Goal: Task Accomplishment & Management: Use online tool/utility

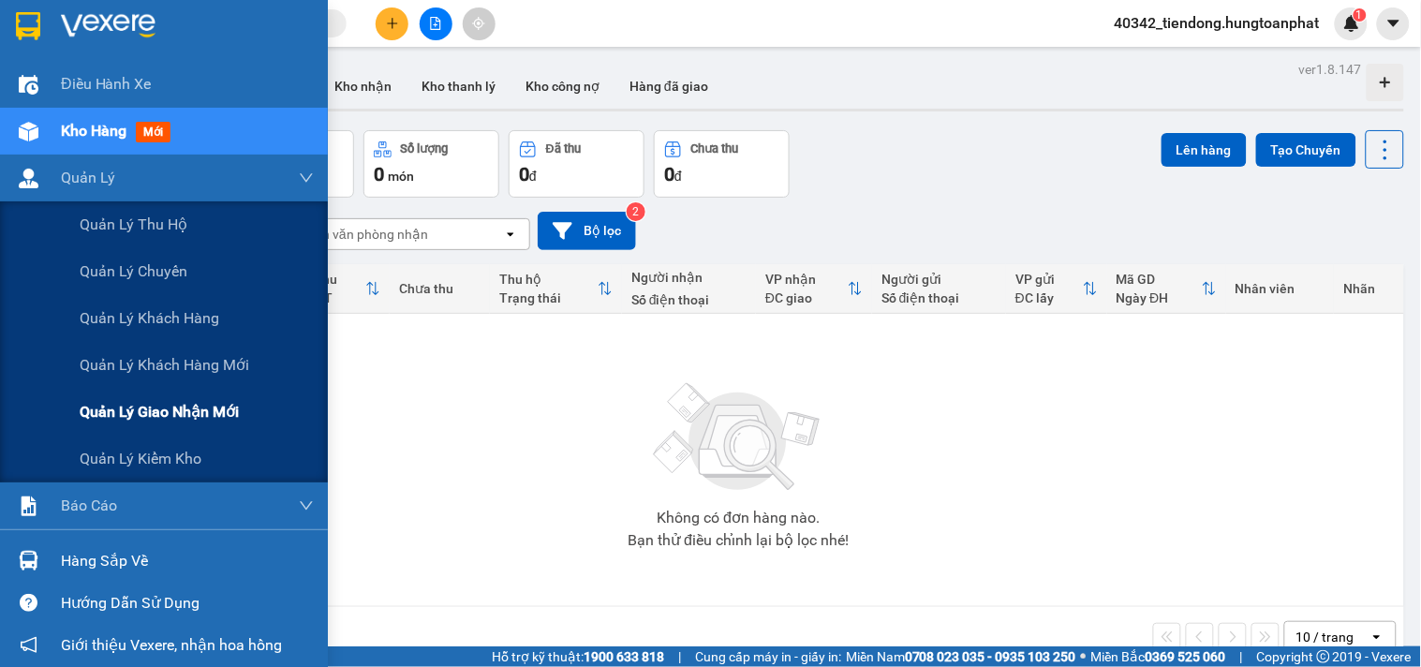
click at [144, 405] on span "Quản lý giao nhận mới" at bounding box center [159, 411] width 159 height 23
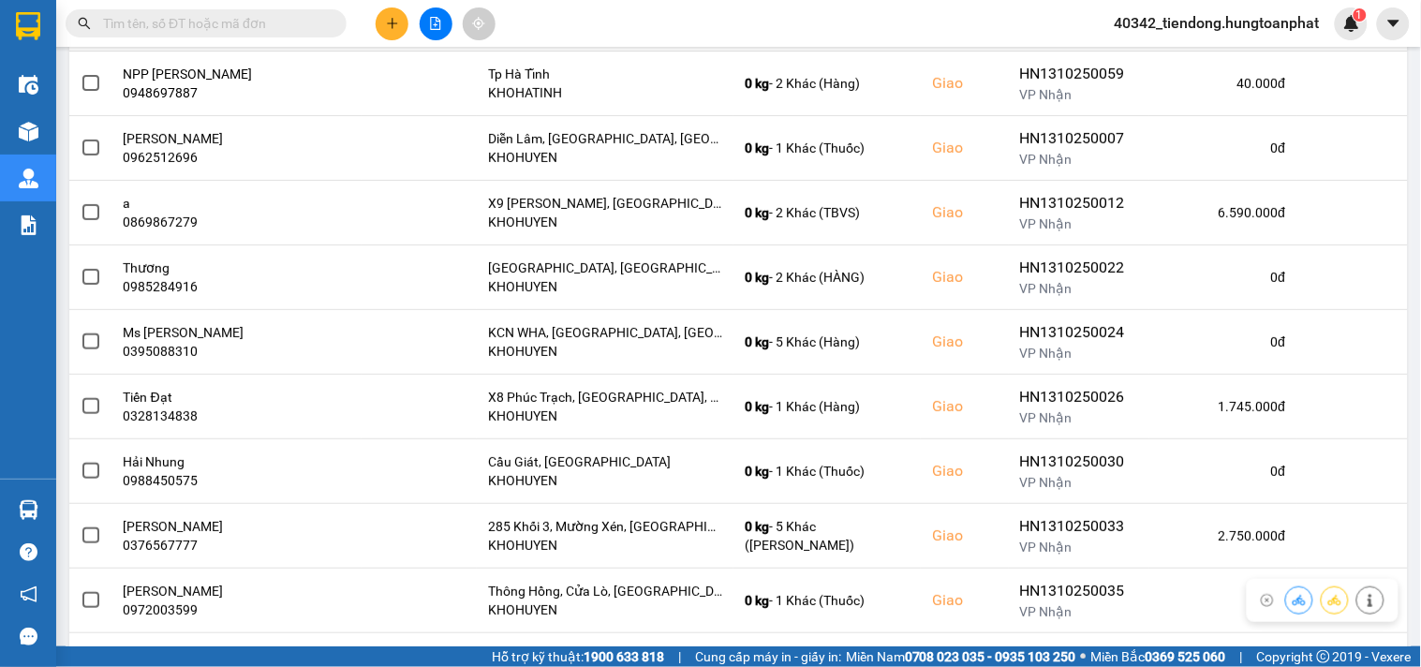
scroll to position [345, 0]
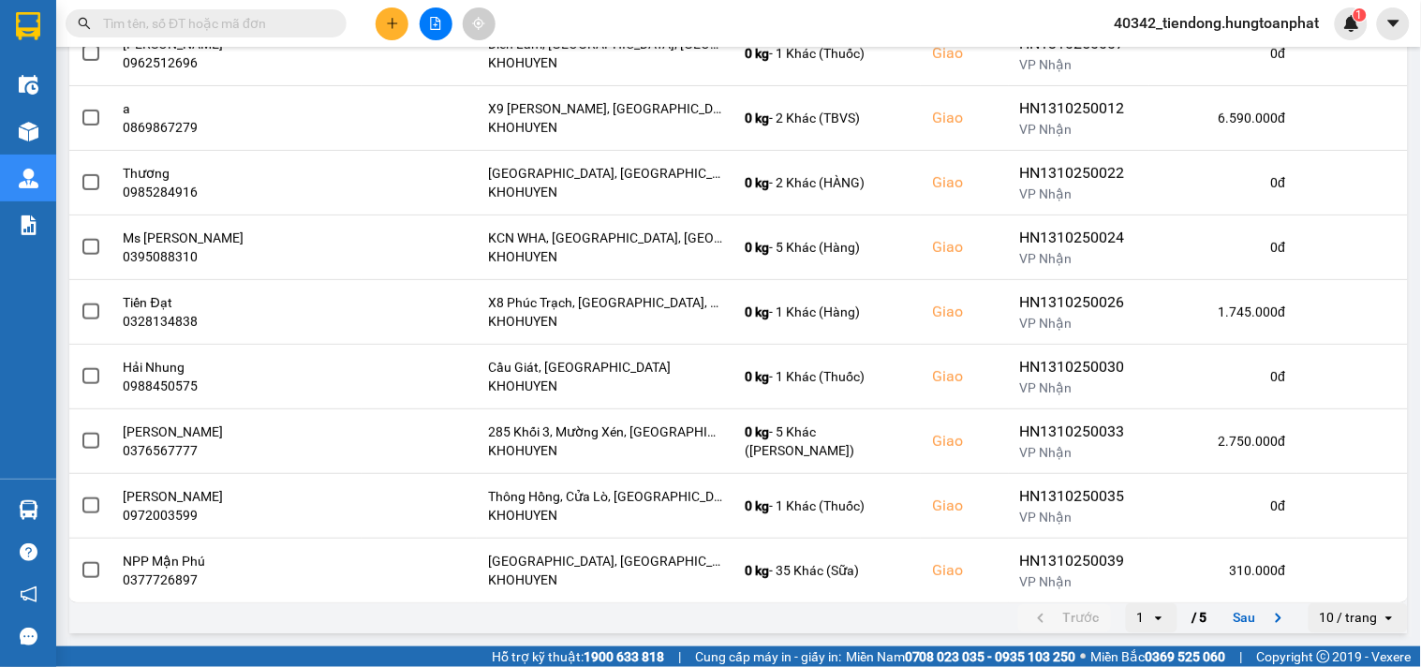
click at [1354, 616] on div "10 / trang" at bounding box center [1349, 618] width 58 height 19
click at [1331, 579] on div "100 / trang" at bounding box center [1343, 579] width 68 height 19
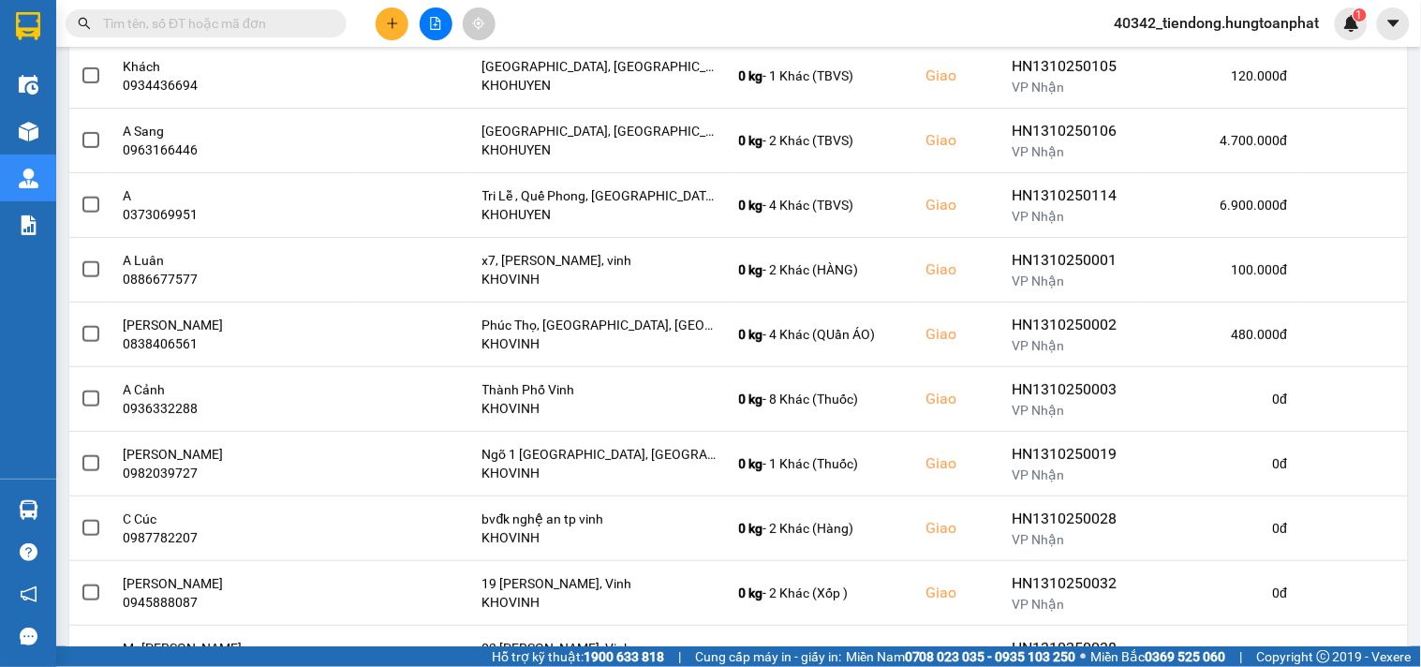
scroll to position [2214, 0]
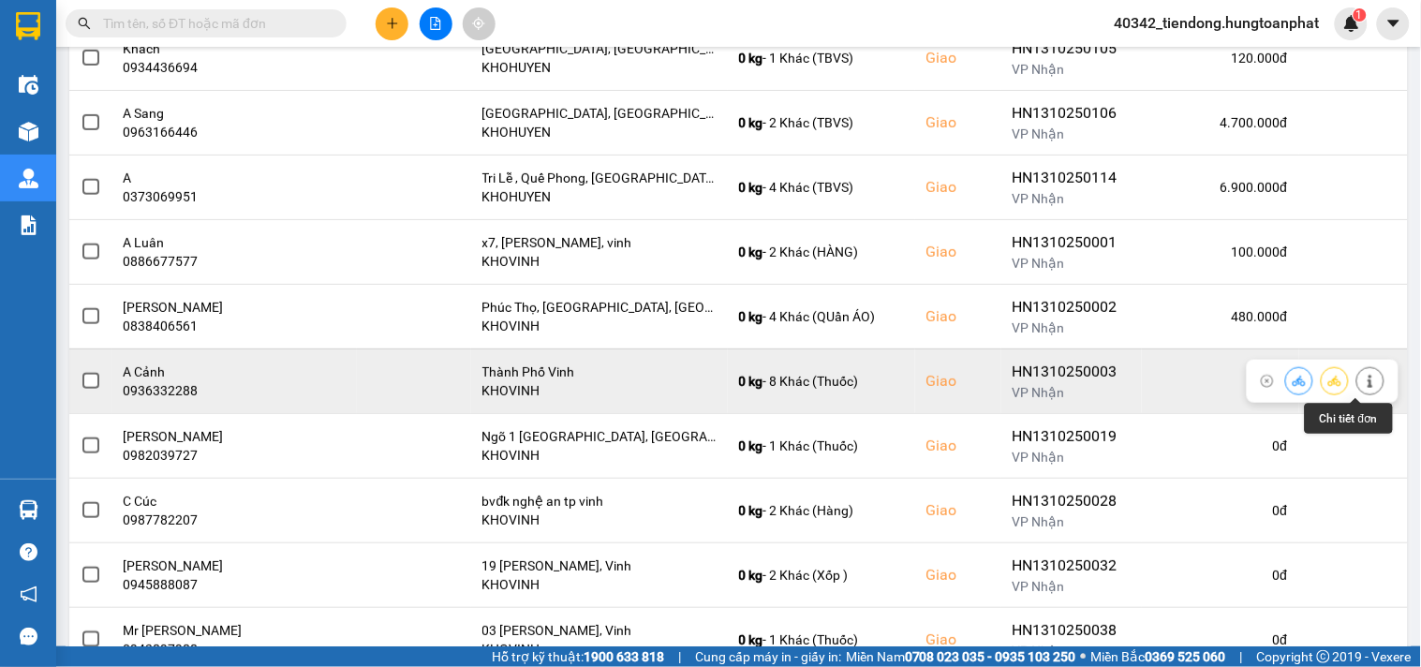
click at [1364, 381] on icon at bounding box center [1370, 381] width 13 height 13
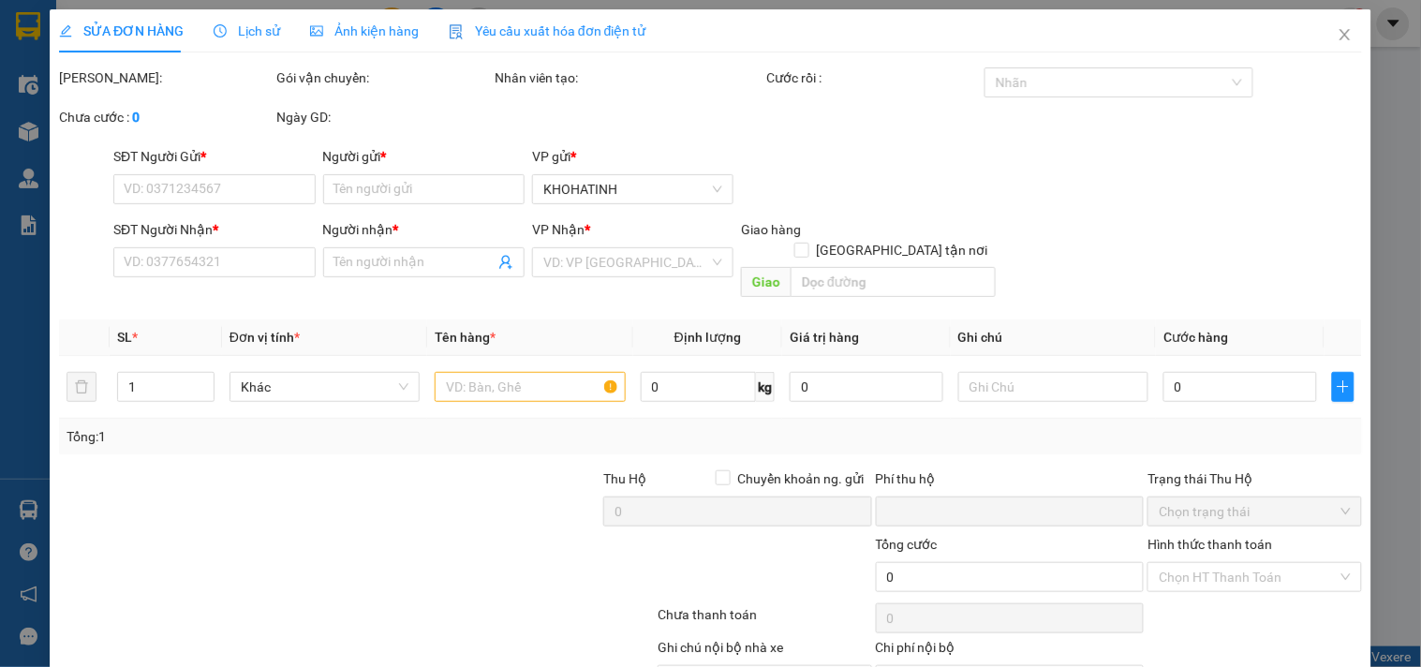
type input "0388956666"
type input "Cty Thịnh An"
type input "0936332288"
type input "A Cảnh"
checkbox input "true"
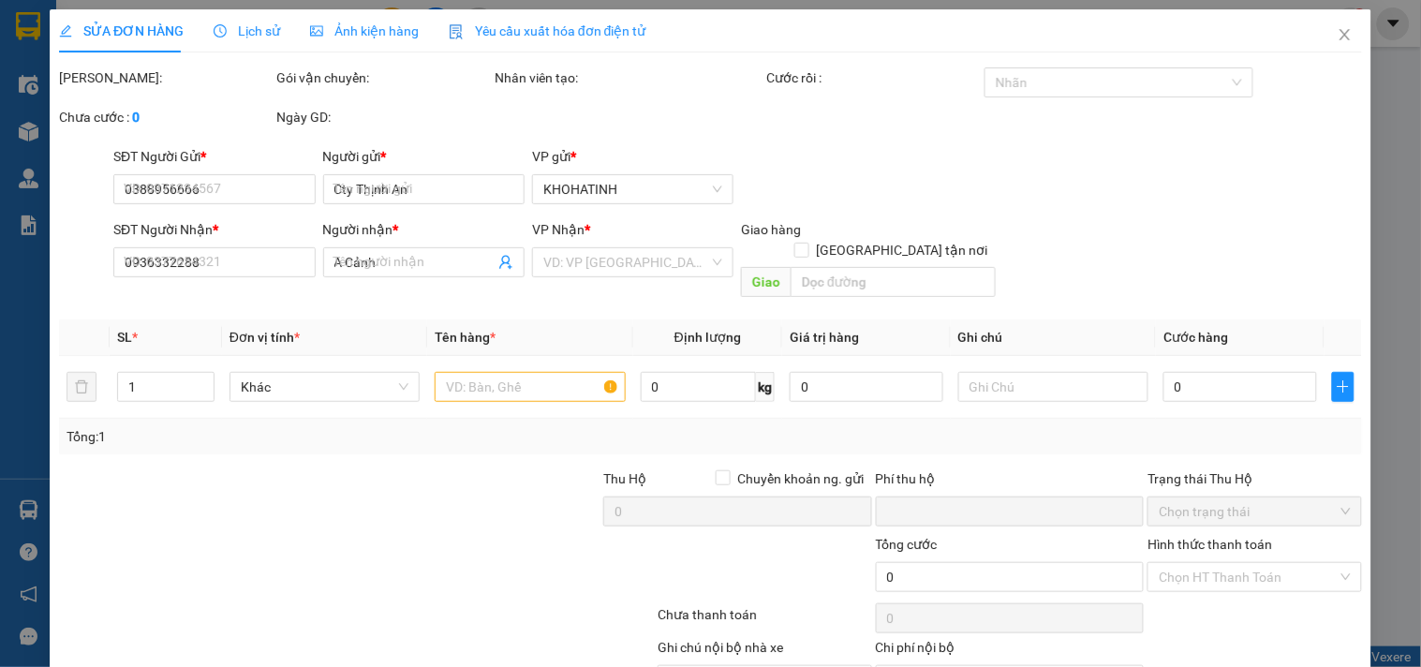
type input "Thành Phố Vinh"
type input "0"
type input "400.000"
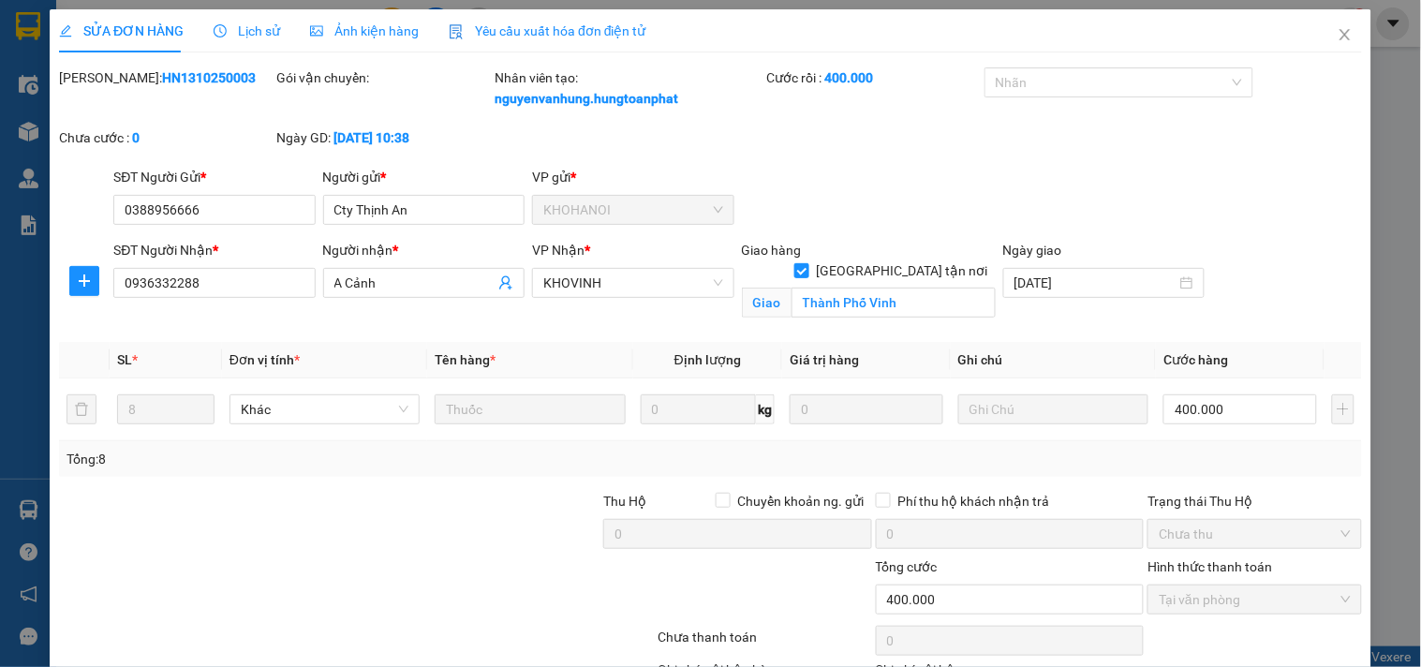
scroll to position [131, 0]
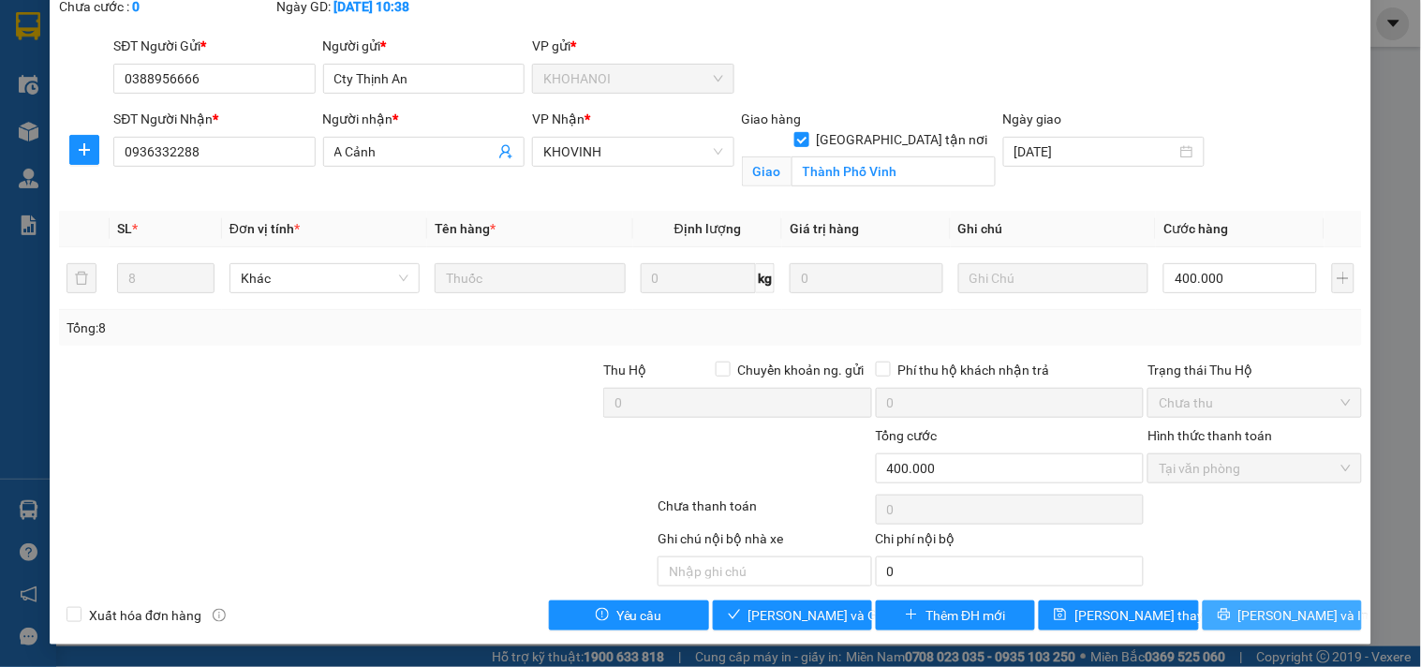
click at [1311, 627] on button "[PERSON_NAME] và In" at bounding box center [1282, 615] width 159 height 30
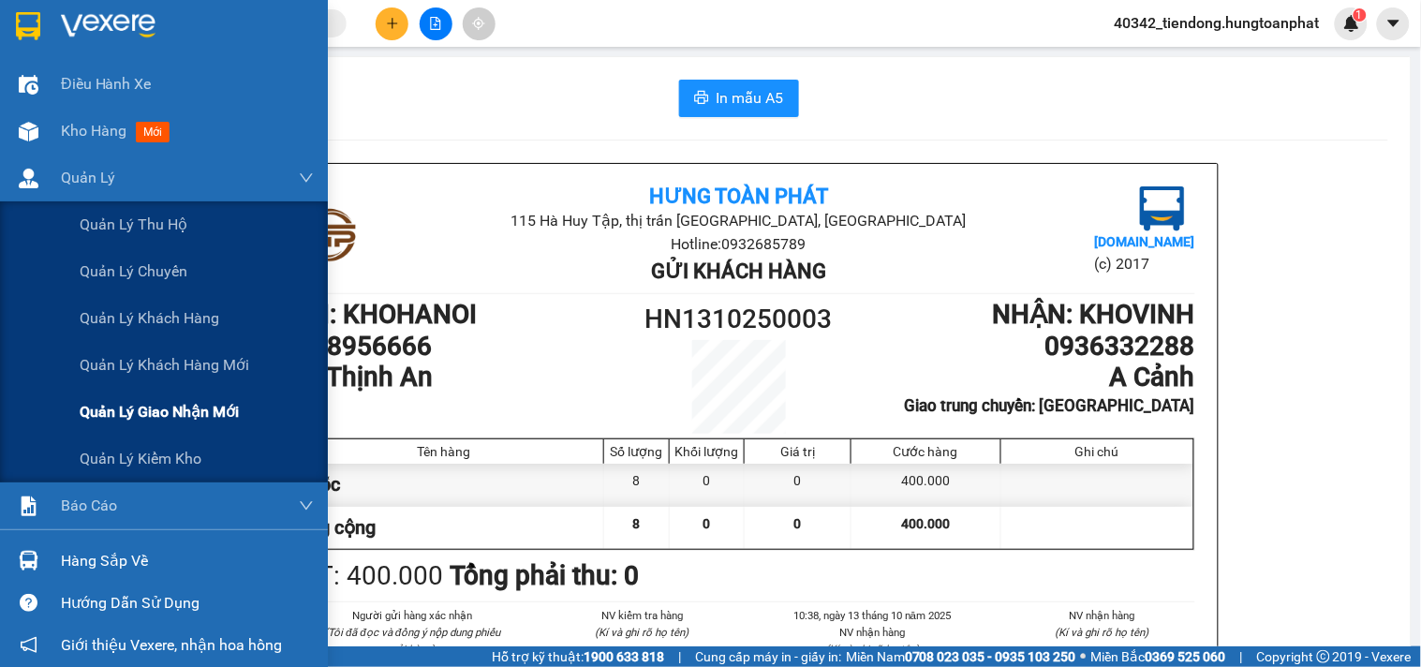
click at [206, 414] on span "Quản lý giao nhận mới" at bounding box center [159, 411] width 159 height 23
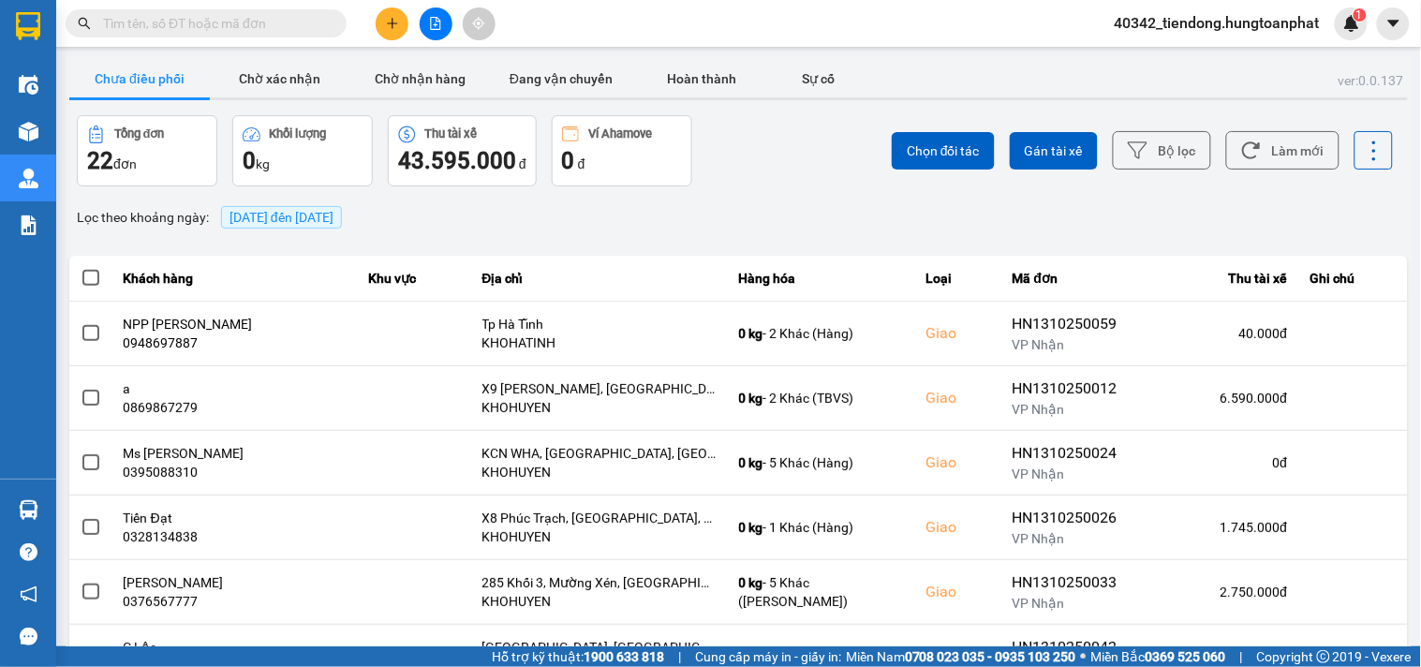
click at [333, 213] on span "[DATE] đến [DATE]" at bounding box center [281, 217] width 104 height 15
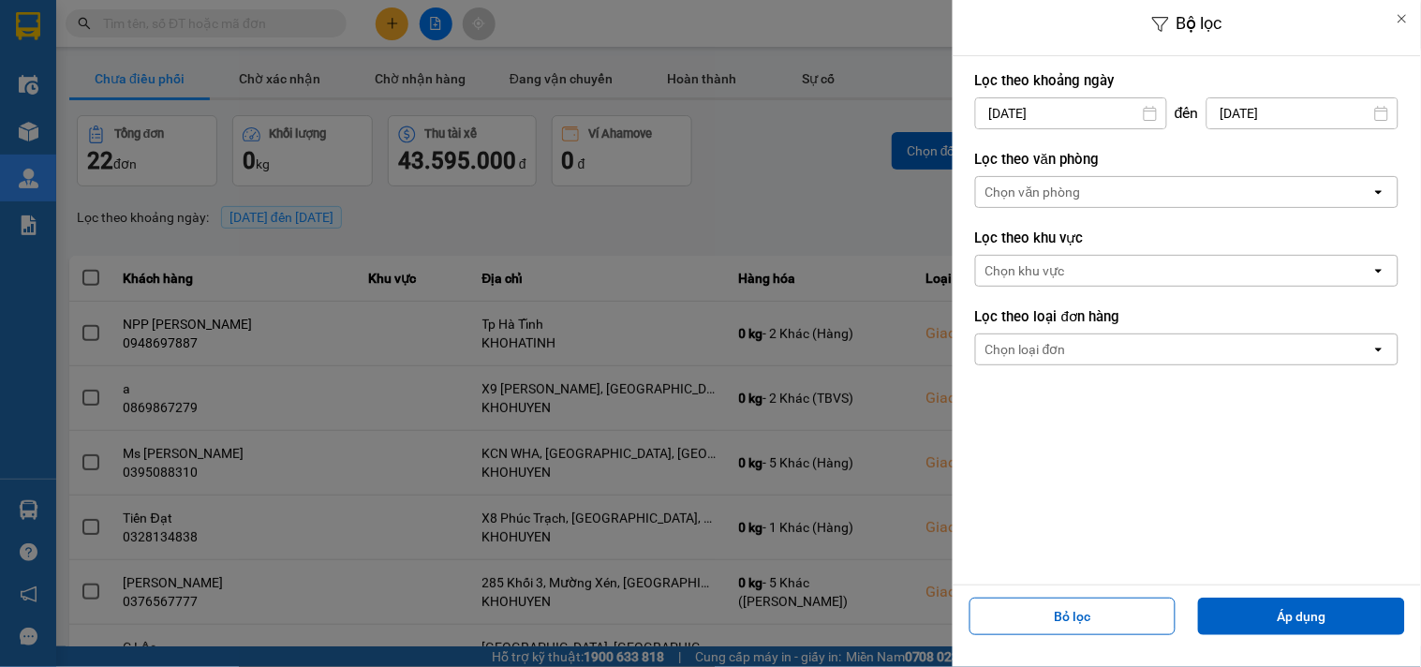
click at [1113, 191] on div "Chọn văn phòng" at bounding box center [1173, 192] width 395 height 30
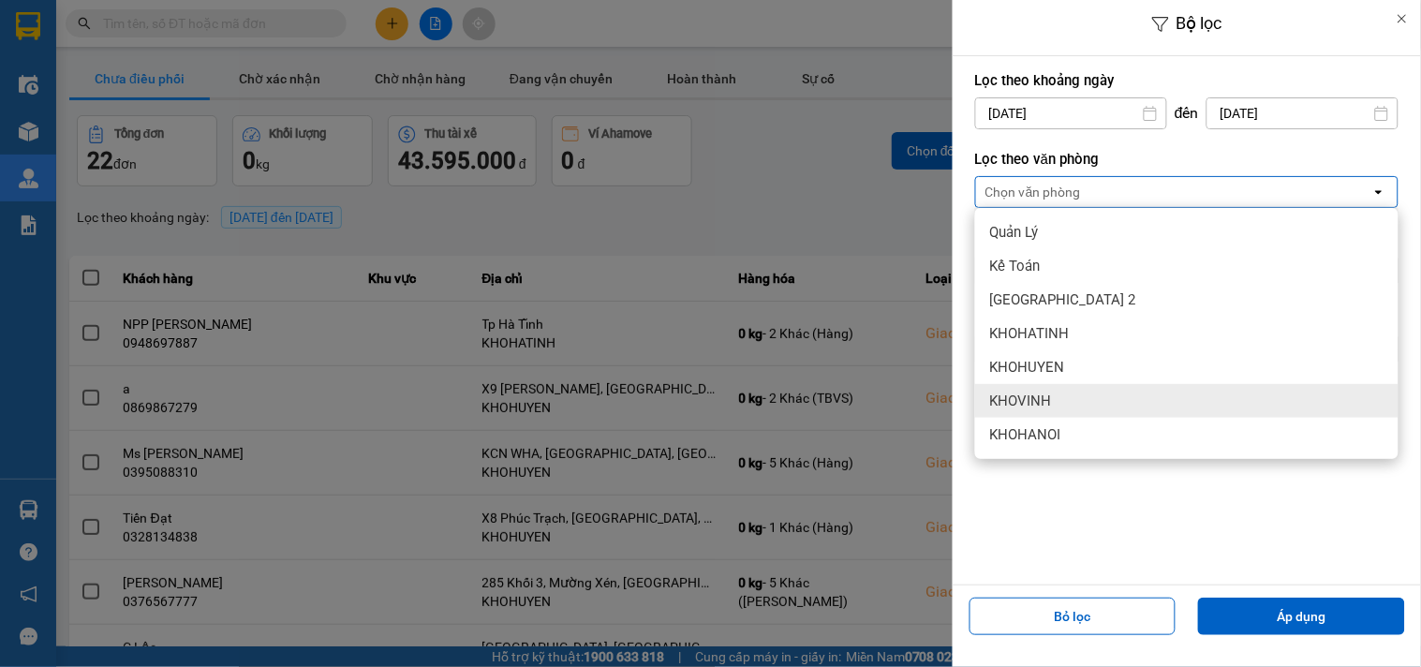
click at [1041, 401] on span "KHOVINH" at bounding box center [1021, 400] width 62 height 19
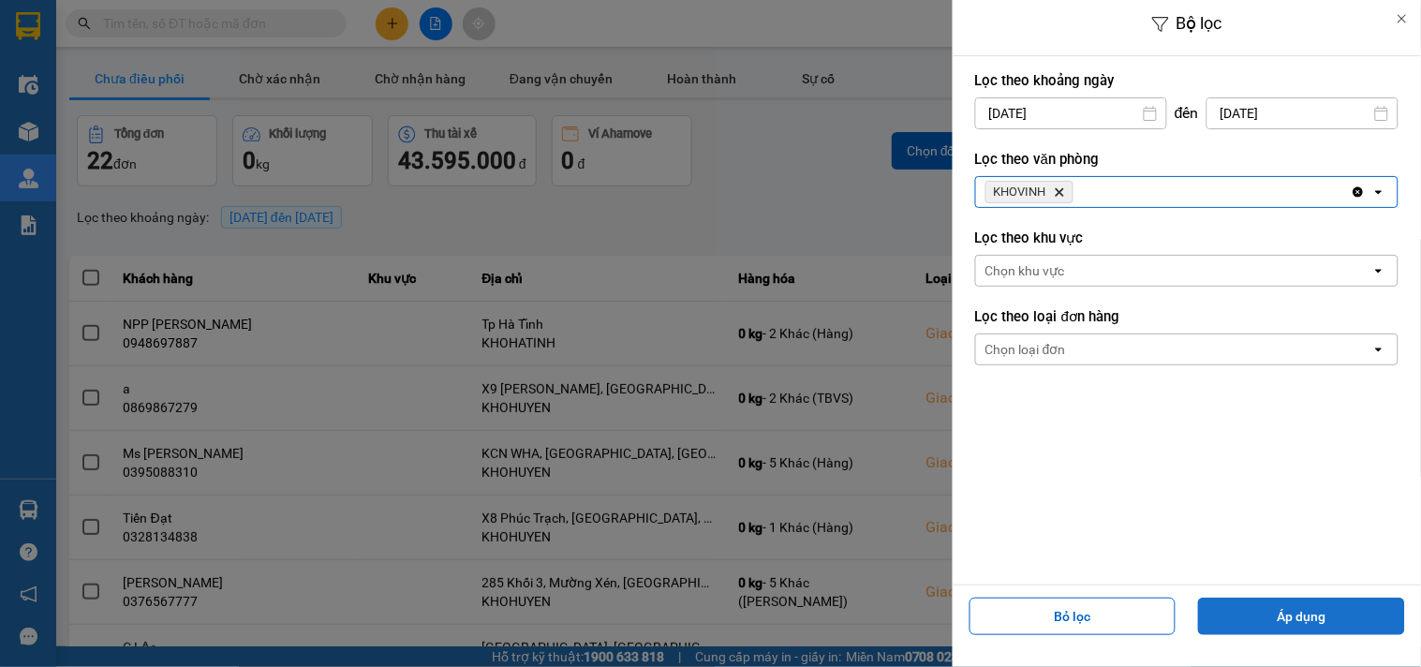
click at [1277, 603] on button "Áp dụng" at bounding box center [1301, 616] width 207 height 37
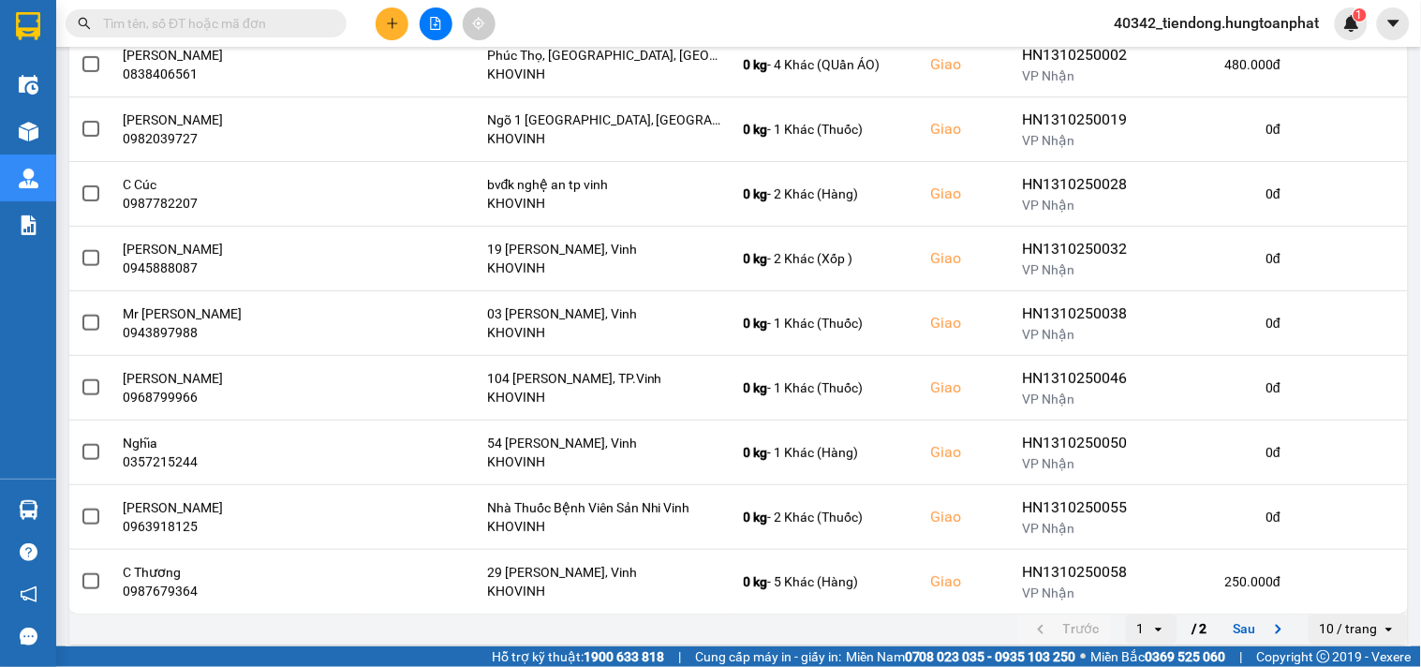
scroll to position [345, 0]
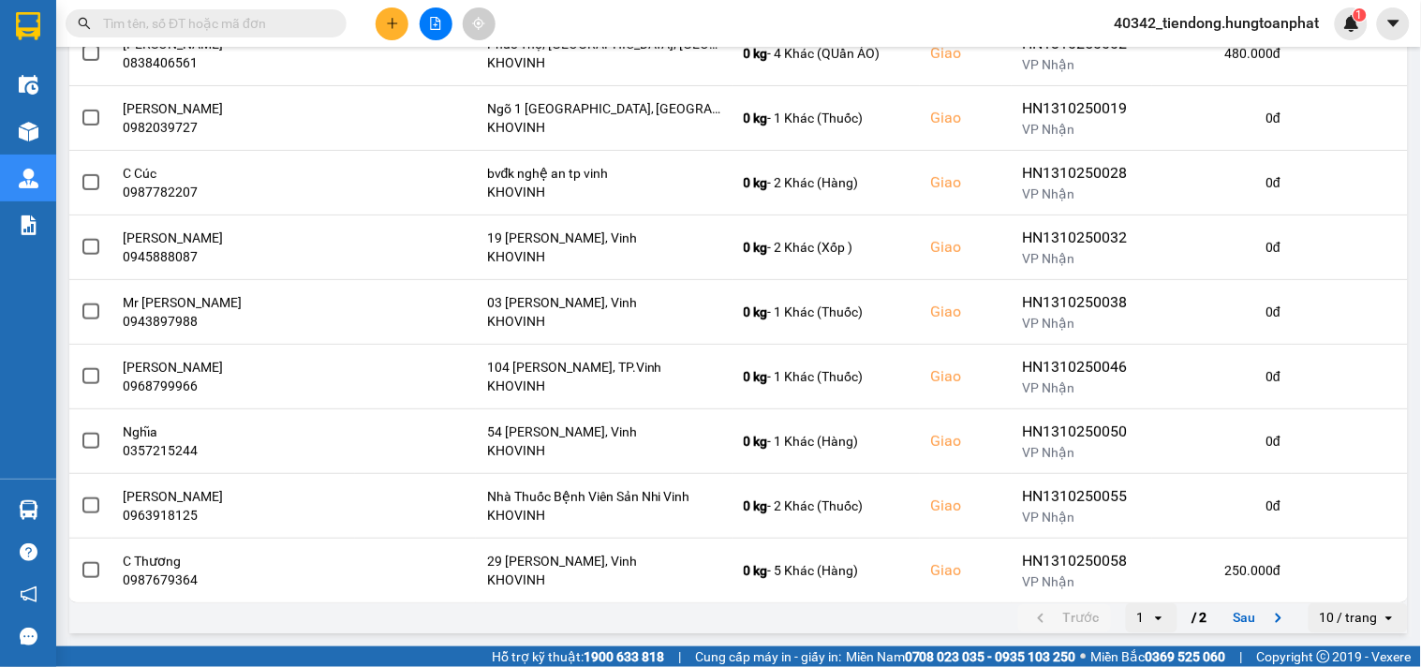
click at [1336, 613] on div "10 / trang" at bounding box center [1349, 618] width 58 height 19
click at [1335, 585] on div "100 / trang" at bounding box center [1343, 579] width 68 height 19
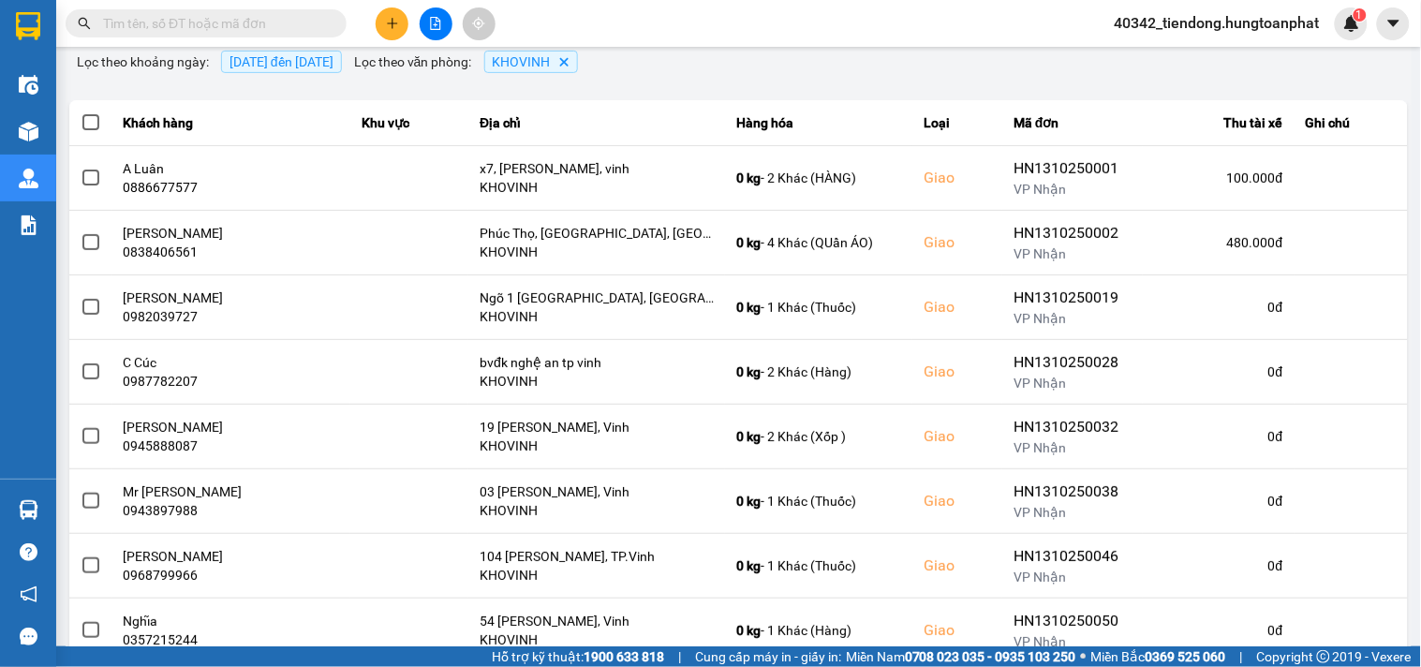
scroll to position [147, 0]
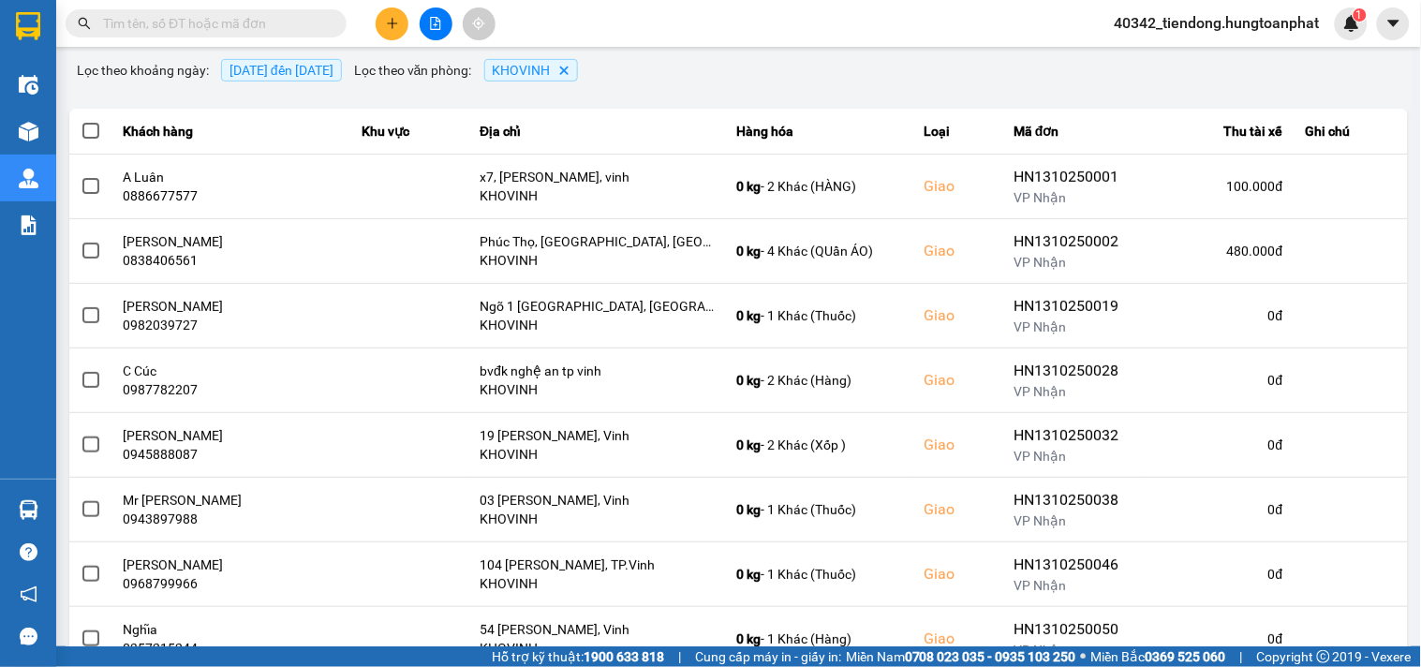
drag, startPoint x: 622, startPoint y: 71, endPoint x: 340, endPoint y: 28, distance: 285.2
click at [569, 70] on icon "Delete" at bounding box center [563, 70] width 11 height 11
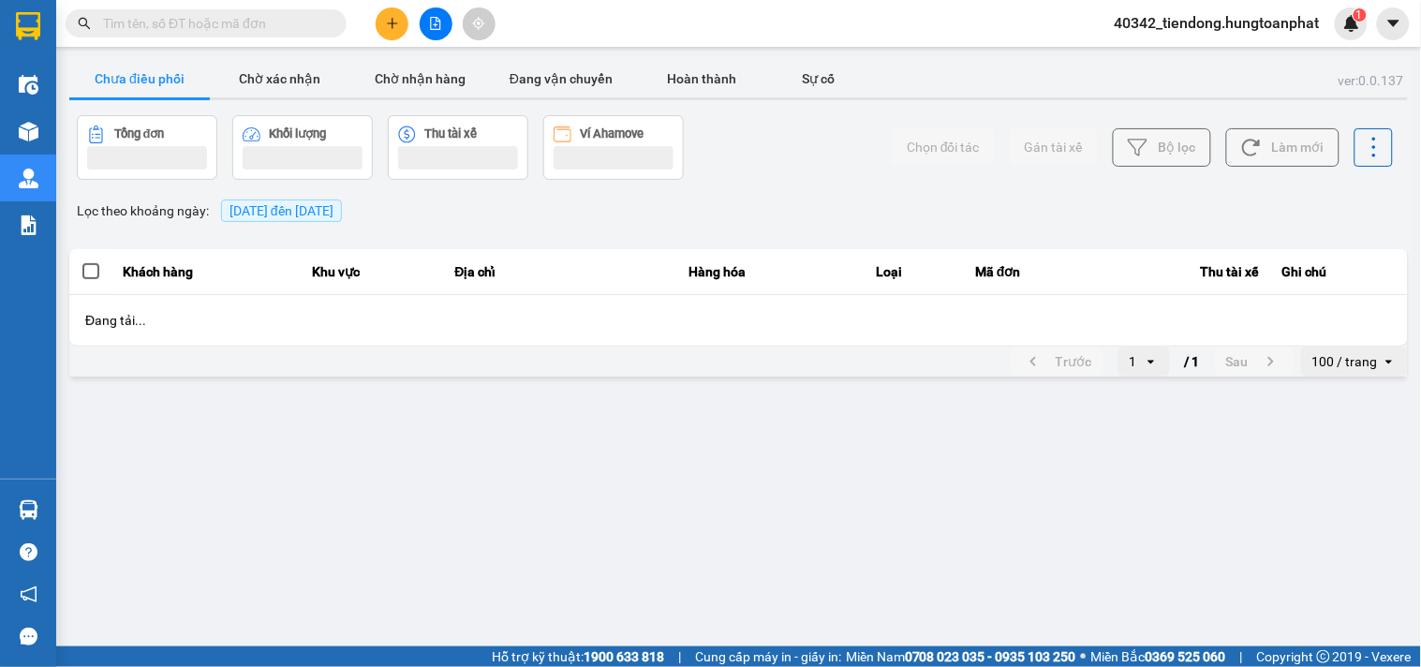
click at [291, 20] on input "text" at bounding box center [213, 23] width 221 height 21
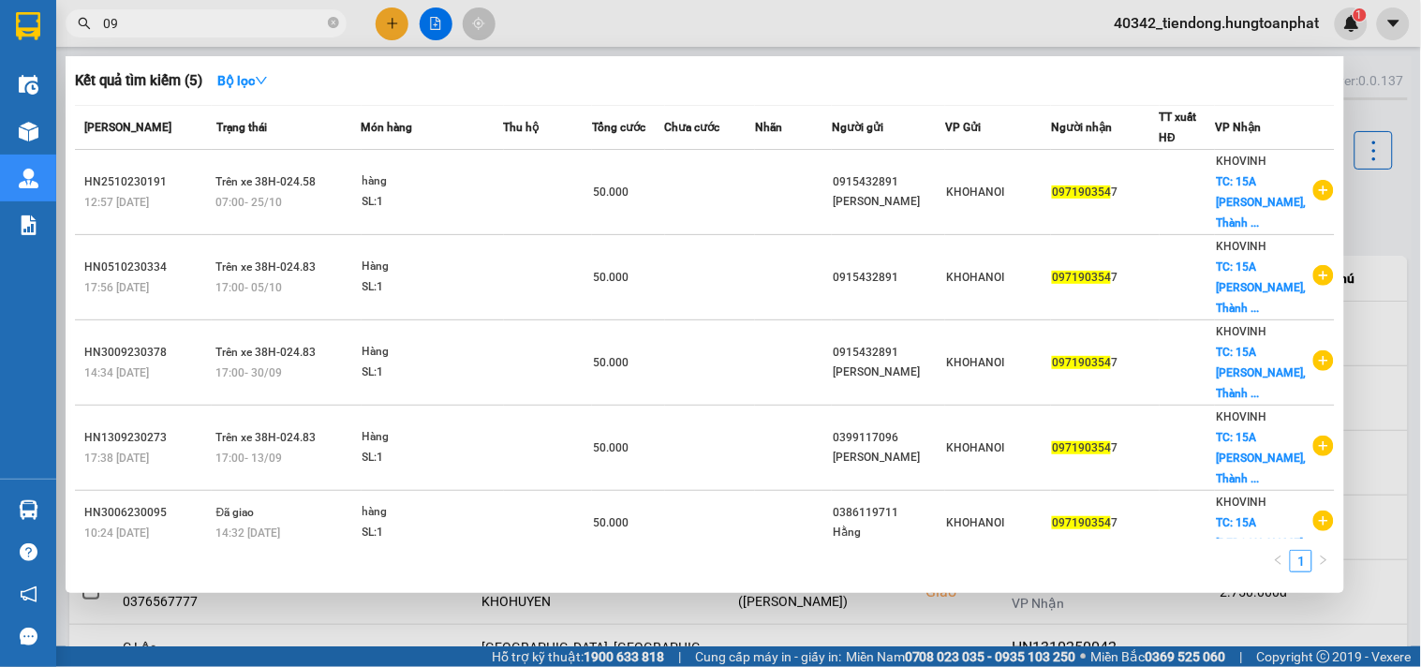
type input "0"
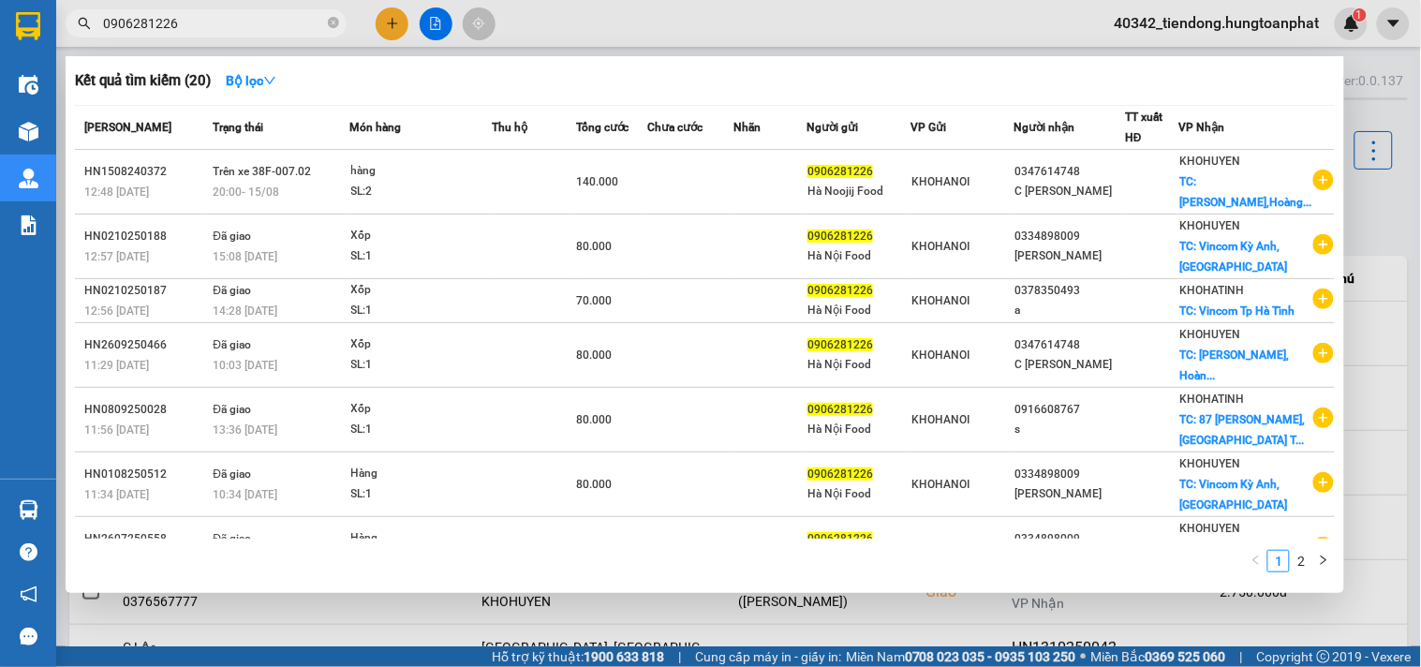
type input "0906281226"
click at [325, 24] on span "0906281226" at bounding box center [206, 23] width 281 height 28
click at [333, 24] on icon "close-circle" at bounding box center [333, 22] width 11 height 11
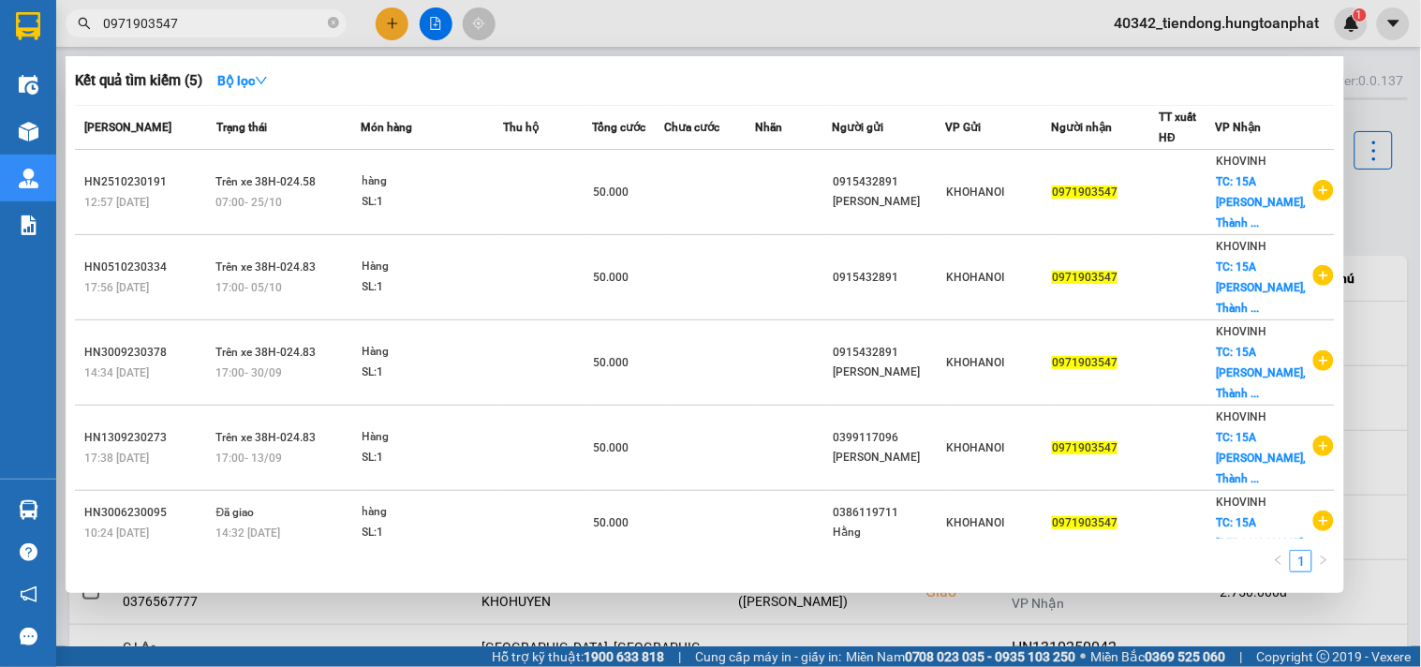
scroll to position [20, 0]
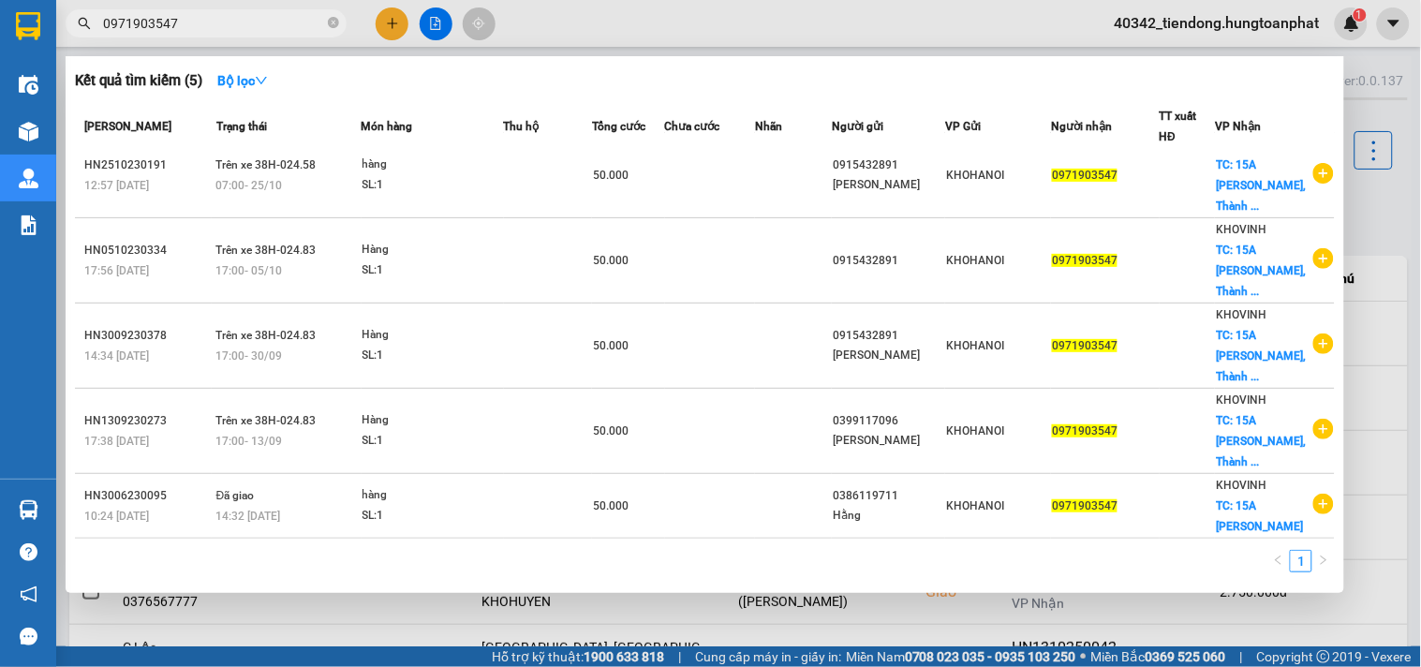
type input "0971903547"
